Goal: Navigation & Orientation: Find specific page/section

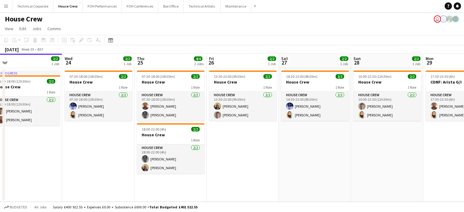
drag, startPoint x: 196, startPoint y: 133, endPoint x: 35, endPoint y: 134, distance: 160.9
click at [35, 134] on app-calendar-viewport "Sat 20 4/4 2 Jobs Sun 21 2/2 1 Job Mon 22 2/2 1 Job Tue 23 2/2 1 Job Wed 24 2/2…" at bounding box center [232, 128] width 464 height 148
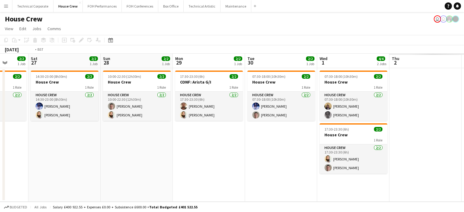
drag, startPoint x: 68, startPoint y: 109, endPoint x: 29, endPoint y: 109, distance: 38.9
click at [30, 109] on app-calendar-viewport "Tue 23 2/2 1 Job Wed 24 2/2 1 Job Thu 25 4/4 2 Jobs Fri 26 2/2 1 Job Sat 27 2/2…" at bounding box center [232, 128] width 464 height 148
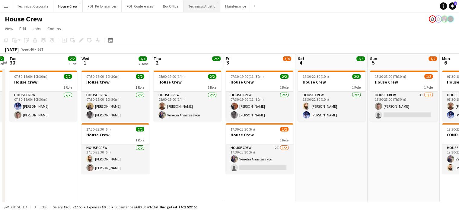
click at [191, 8] on button "Technical Artistic Close" at bounding box center [202, 6] width 37 height 12
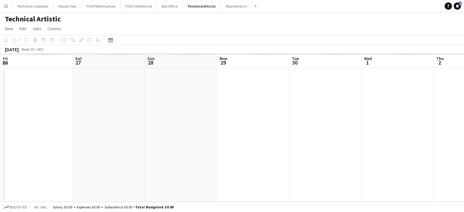
click at [127, 139] on app-calendar-viewport "Tue 23 Wed 24 Thu 25 Fri 26 Sat 27 Sun 28 Mon 29 Tue 30 Wed 1 Thu 2 Fri 3 Sat 4" at bounding box center [232, 128] width 464 height 148
drag, startPoint x: 338, startPoint y: 117, endPoint x: 142, endPoint y: 118, distance: 195.6
click at [99, 123] on app-calendar-viewport "Thu 25 Fri 26 Sat 27 Sun 28 Mon 29 Tue 30 Wed 1 Thu 2 Fri 3 Sat 4 Sun 5 Mon 6" at bounding box center [232, 128] width 464 height 148
click at [171, 109] on app-calendar-viewport "Thu 25 Fri 26 Sat 27 Sun 28 Mon 29 Tue 30 Wed 1 Thu 2 Fri 3 Sat 4 Sun 5 Mon 6" at bounding box center [232, 128] width 464 height 148
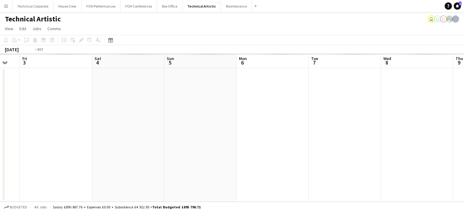
drag, startPoint x: 211, startPoint y: 112, endPoint x: 21, endPoint y: 119, distance: 190.6
click at [21, 119] on app-calendar-viewport "Tue 30 Wed 1 Thu 2 Fri 3 Sat 4 Sun 5 Mon 6 Tue 7 Wed 8 Thu 9 Fri 10 Sat 11" at bounding box center [232, 128] width 464 height 148
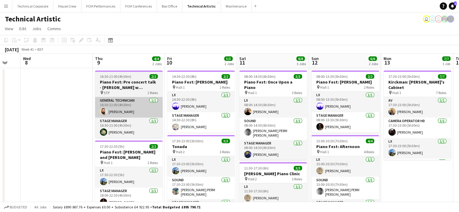
drag, startPoint x: 202, startPoint y: 94, endPoint x: 98, endPoint y: 104, distance: 103.6
click at [81, 106] on app-calendar-viewport "Sun 5 4/4 2 Jobs Mon 6 Tue 7 Wed 8 Thu 9 4/4 2 Jobs Fri 10 5/5 2 Jobs Sat 11 8/…" at bounding box center [229, 193] width 459 height 279
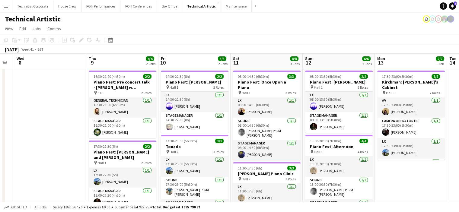
drag, startPoint x: 233, startPoint y: 89, endPoint x: 115, endPoint y: 96, distance: 118.8
click at [116, 96] on app-calendar-viewport "Sun 5 4/4 2 Jobs Mon 6 Tue 7 Wed 8 Thu 9 4/4 2 Jobs Fri 10 5/5 2 Jobs Sat 11 8/…" at bounding box center [229, 193] width 459 height 279
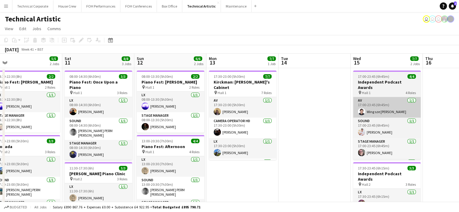
drag, startPoint x: 289, startPoint y: 89, endPoint x: 198, endPoint y: 96, distance: 92.0
click at [167, 99] on app-calendar-viewport "Tue 7 Wed 8 Thu 9 4/4 2 Jobs Fri 10 5/5 2 Jobs Sat 11 8/8 3 Jobs Sun 12 6/6 2 J…" at bounding box center [229, 204] width 459 height 300
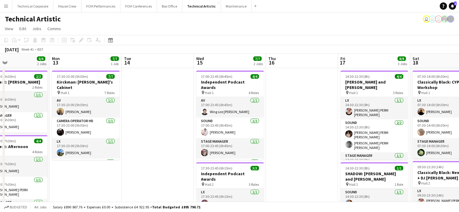
drag, startPoint x: 269, startPoint y: 106, endPoint x: 263, endPoint y: 106, distance: 6.3
click at [263, 106] on app-calendar-viewport "Thu 9 4/4 2 Jobs Fri 10 5/5 2 Jobs Sat 11 8/8 3 Jobs Sun 12 6/6 2 Jobs Mon 13 7…" at bounding box center [229, 204] width 459 height 300
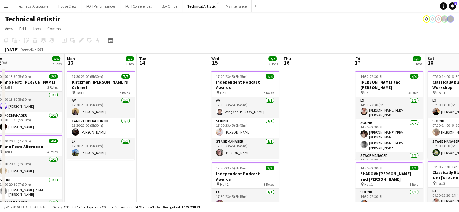
click at [459, 66] on html "Menu Boards Boards Boards All jobs Status Workforce Workforce My Workforce Recr…" at bounding box center [229, 182] width 459 height 364
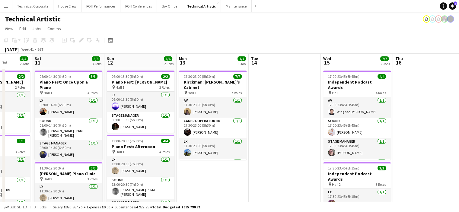
drag, startPoint x: 116, startPoint y: 116, endPoint x: 280, endPoint y: 98, distance: 164.9
click at [280, 98] on app-calendar-viewport "Thu 9 4/4 2 Jobs Fri 10 5/5 2 Jobs Sat 11 8/8 3 Jobs Sun 12 6/6 2 Jobs Mon 13 7…" at bounding box center [229, 204] width 459 height 300
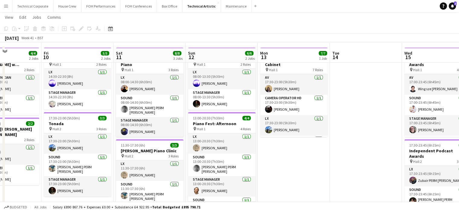
scroll to position [30, 0]
